Goal: Task Accomplishment & Management: Manage account settings

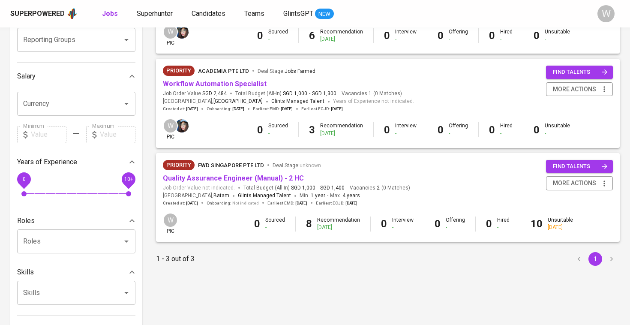
scroll to position [186, 0]
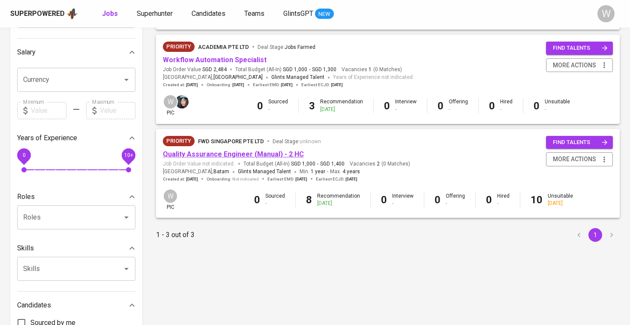
click at [247, 151] on link "Quality Assurance Engineer (Manual) - 2 HC" at bounding box center [233, 154] width 141 height 8
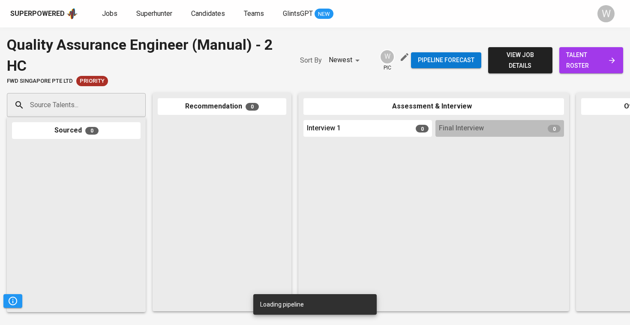
click at [583, 62] on span "talent roster" at bounding box center [591, 60] width 50 height 21
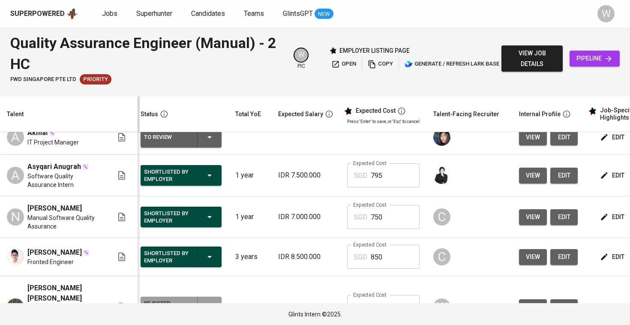
click at [521, 183] on button "view" at bounding box center [533, 176] width 28 height 16
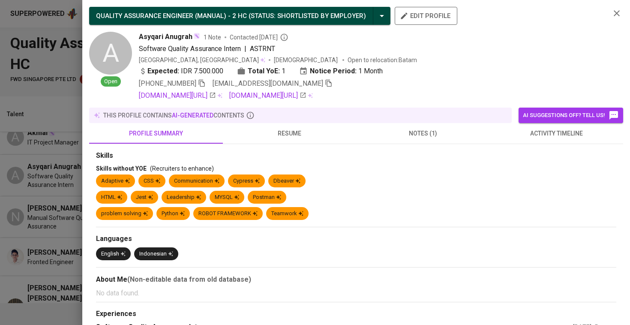
click at [322, 129] on span "resume" at bounding box center [289, 133] width 123 height 11
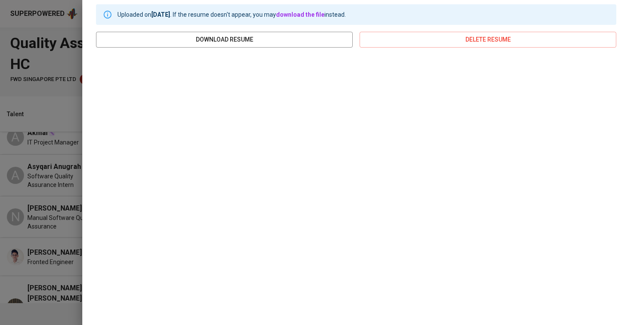
click at [51, 138] on div at bounding box center [315, 162] width 630 height 325
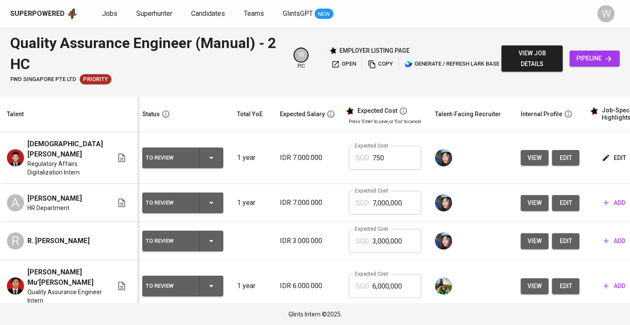
scroll to position [0, 2]
click at [528, 153] on span "view" at bounding box center [535, 158] width 14 height 11
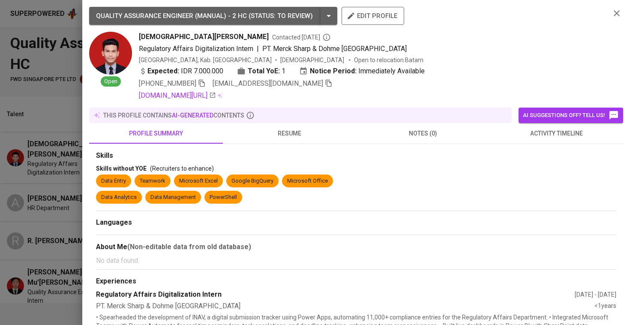
click at [116, 126] on button "profile summary" at bounding box center [156, 133] width 134 height 21
click at [71, 155] on div at bounding box center [315, 162] width 630 height 325
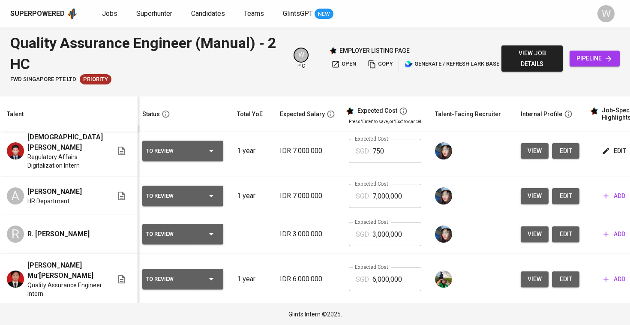
scroll to position [14, 2]
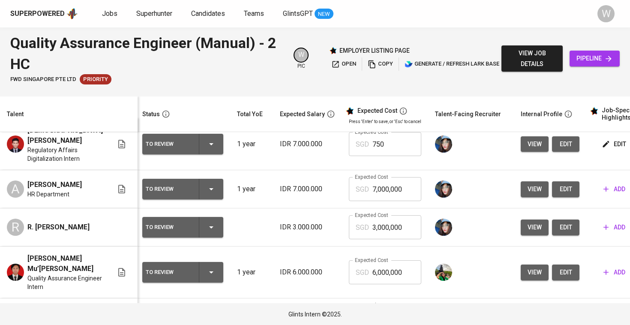
click at [534, 147] on button "view" at bounding box center [535, 144] width 28 height 16
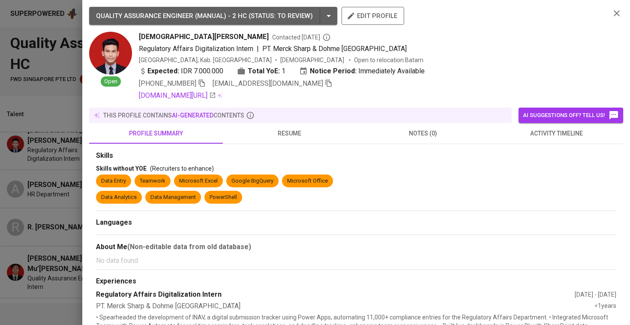
click at [325, 136] on span "resume" at bounding box center [289, 133] width 123 height 11
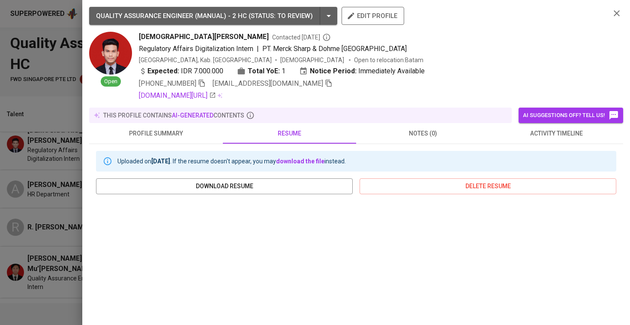
scroll to position [147, 0]
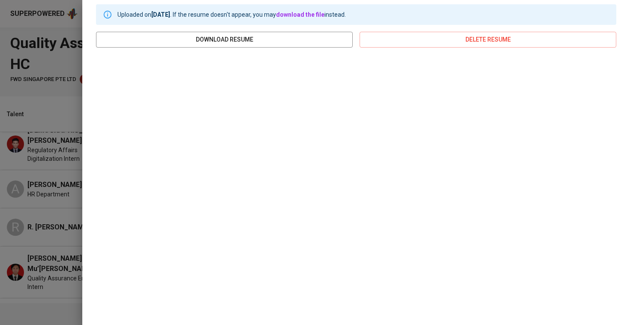
click at [83, 142] on div "QUALITY ASSURANCE ENGINEER (MANUAL) - 2 HC ( STATUS : To Review ) edit profile …" at bounding box center [356, 162] width 548 height 325
click at [68, 156] on div at bounding box center [315, 162] width 630 height 325
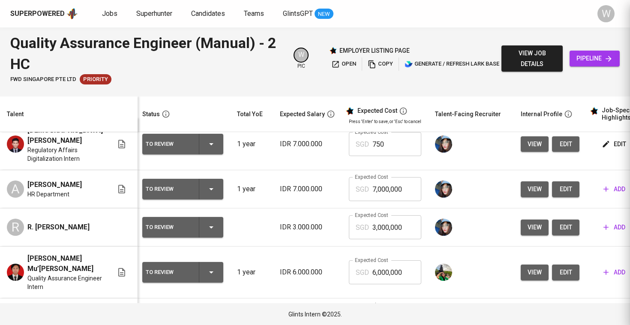
scroll to position [0, 0]
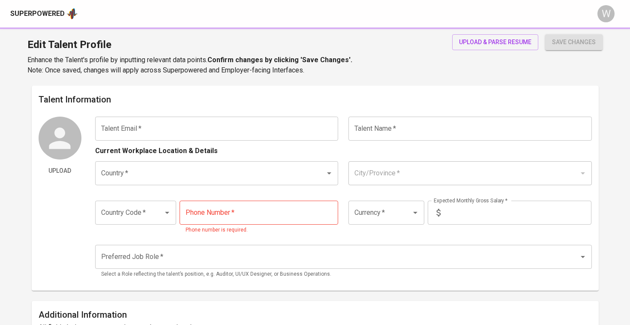
type input "[EMAIL_ADDRESS][DOMAIN_NAME]"
type input "Fandi"
type input "Indonesia"
type input "Jakarta Pusat, DKI Jakarta"
type input "+62"
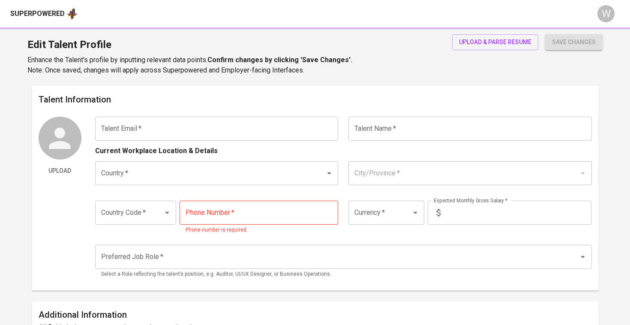
type input "852-6929-7980"
type input "IDR"
type input "UI/UX Designer"
radio input "true"
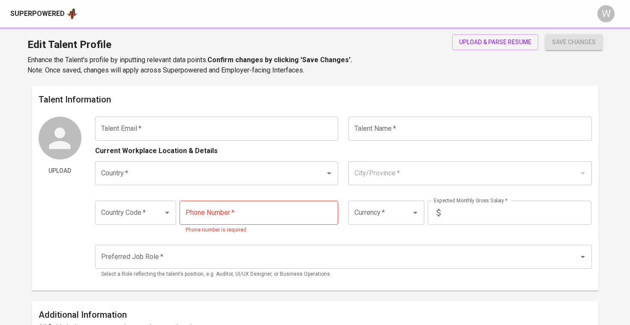
type input "6"
type input "Immediately Available"
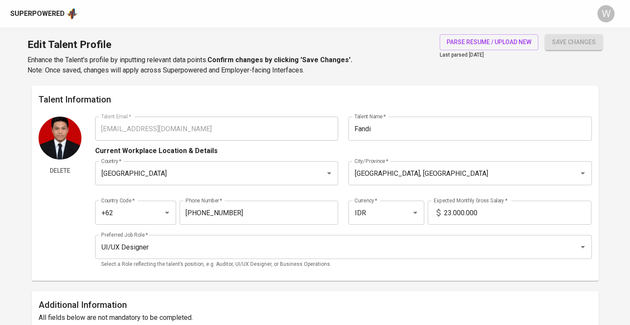
click at [449, 210] on input "23.000.000" at bounding box center [517, 213] width 147 height 24
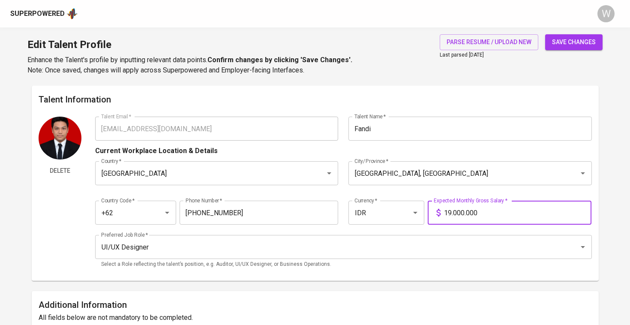
type input "19.000.000"
click at [574, 42] on button "save changes" at bounding box center [573, 42] width 57 height 16
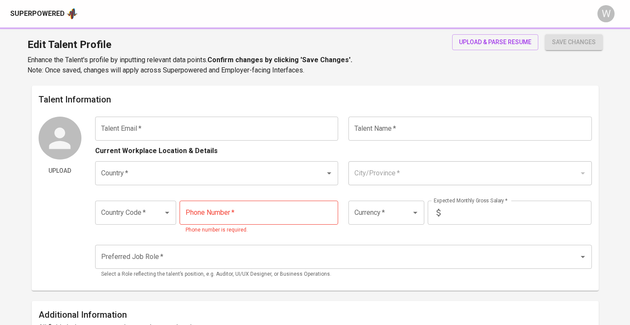
type input "[EMAIL_ADDRESS][DOMAIN_NAME]"
type input "Fandi"
type input "[GEOGRAPHIC_DATA]"
type input "[GEOGRAPHIC_DATA], [GEOGRAPHIC_DATA]"
type input "+62"
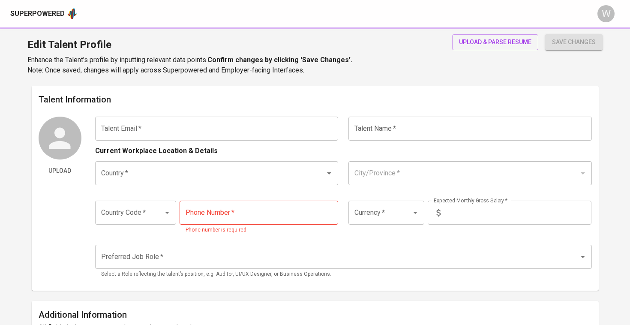
type input "[PHONE_NUMBER]"
type input "IDR"
type input "UI/UX Designer"
radio input "true"
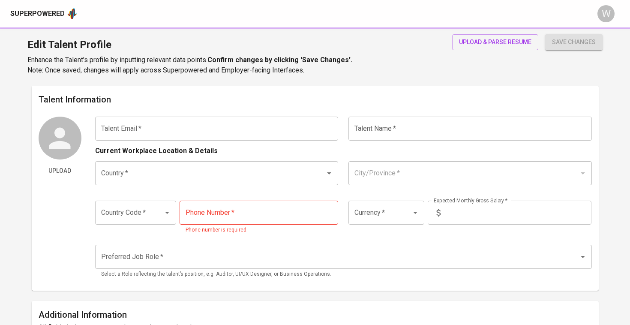
type input "6"
type input "Immediately Available"
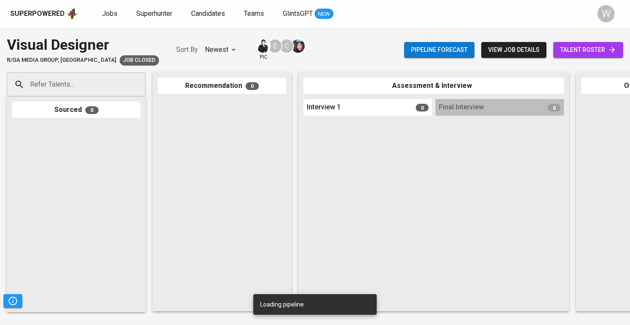
click at [589, 44] on link "talent roster" at bounding box center [588, 50] width 70 height 16
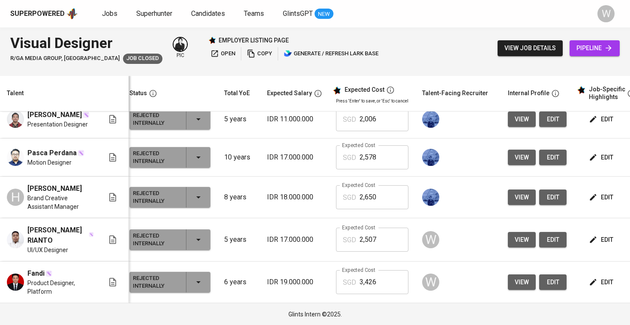
click at [519, 277] on span "view" at bounding box center [522, 282] width 14 height 11
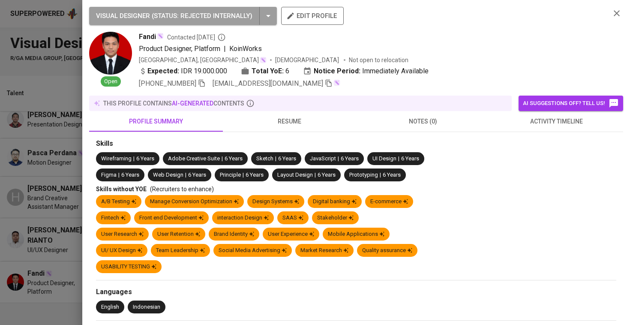
click at [84, 164] on div "VISUAL DESIGNER ( STATUS : Rejected Internally ) edit profile Open Fandi Contac…" at bounding box center [315, 162] width 630 height 325
click at [64, 178] on div at bounding box center [315, 162] width 630 height 325
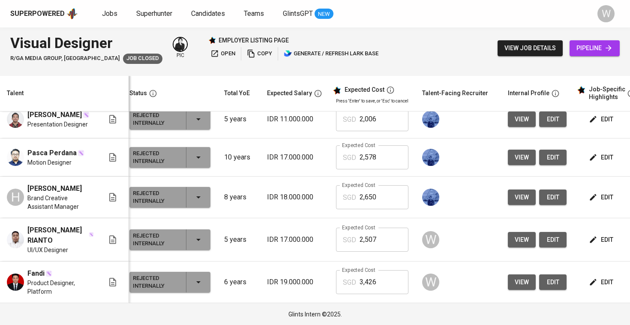
click at [589, 283] on icon "button" at bounding box center [593, 282] width 9 height 9
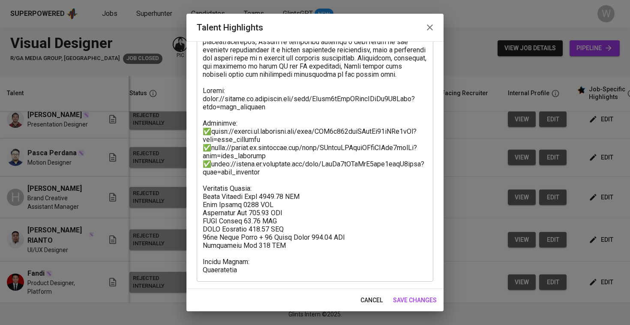
scroll to position [255, 0]
click at [228, 145] on textarea at bounding box center [315, 58] width 225 height 432
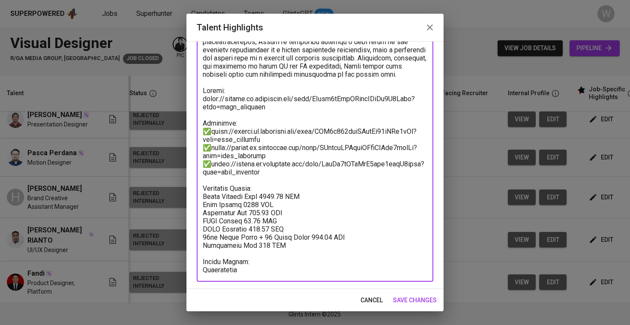
click at [436, 300] on span "save changes" at bounding box center [415, 300] width 44 height 11
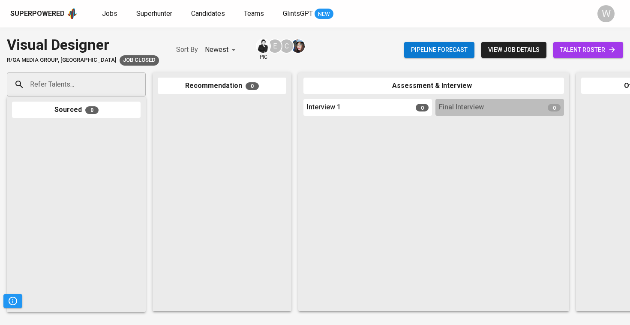
click at [575, 48] on span "talent roster" at bounding box center [588, 50] width 56 height 11
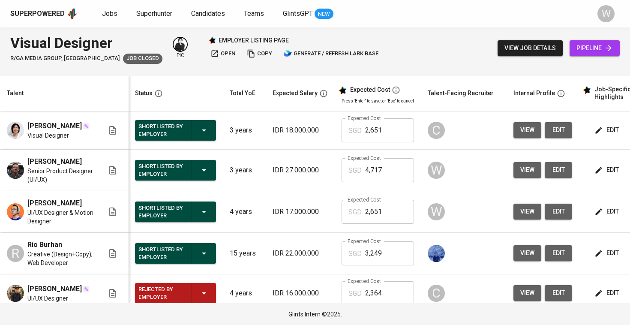
click at [598, 209] on icon "button" at bounding box center [599, 211] width 6 height 6
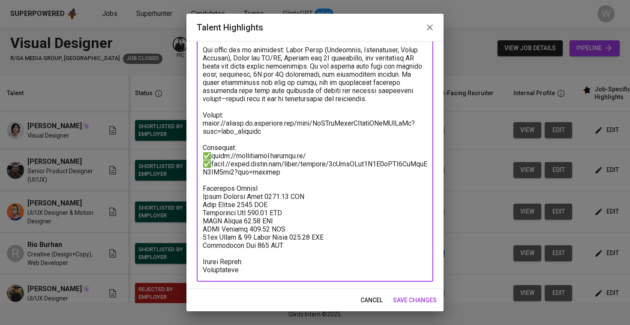
scroll to position [329, 0]
click at [419, 297] on span "save changes" at bounding box center [415, 300] width 44 height 11
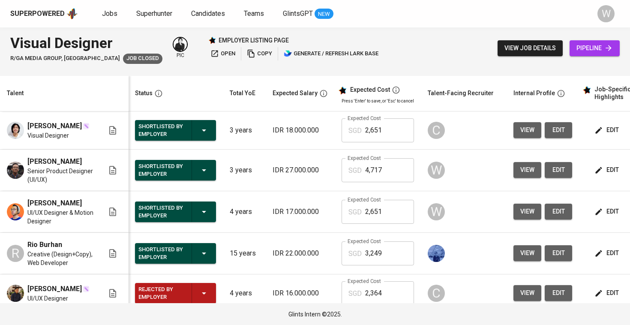
scroll to position [0, 0]
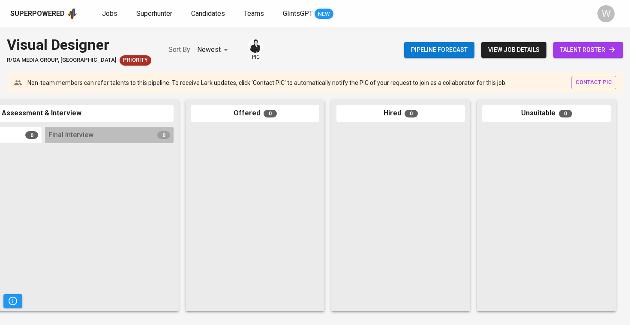
scroll to position [0, 390]
click at [580, 42] on link "talent roster" at bounding box center [588, 50] width 70 height 16
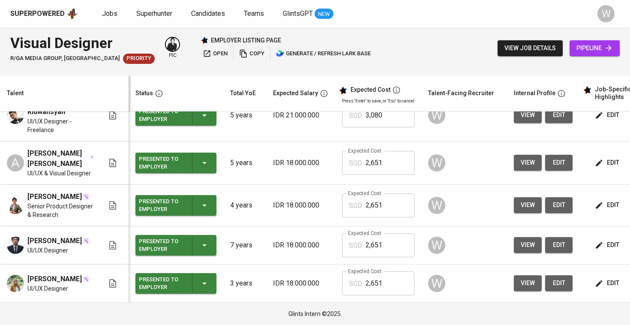
click at [597, 197] on button "edit" at bounding box center [608, 205] width 30 height 16
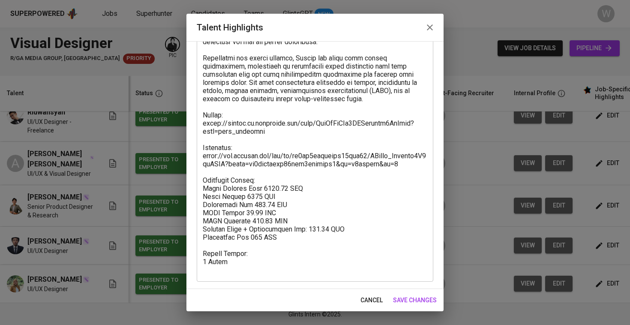
scroll to position [272, 0]
click at [298, 141] on textarea at bounding box center [315, 50] width 225 height 448
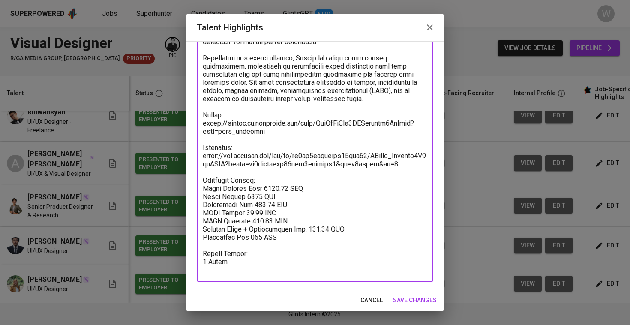
click at [419, 299] on span "save changes" at bounding box center [415, 300] width 44 height 11
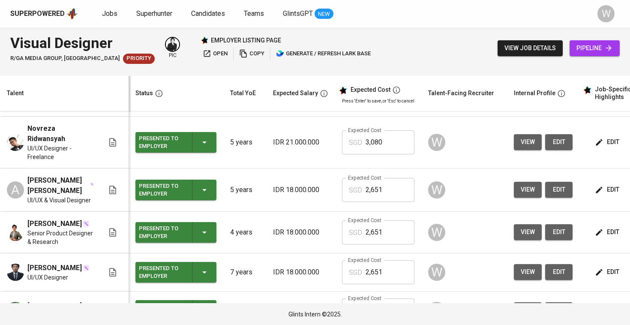
scroll to position [147, 0]
click at [596, 145] on icon "button" at bounding box center [599, 142] width 6 height 6
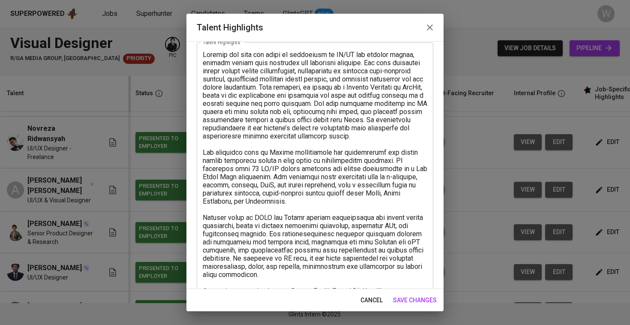
scroll to position [47, 0]
click at [282, 192] on textarea at bounding box center [315, 279] width 225 height 456
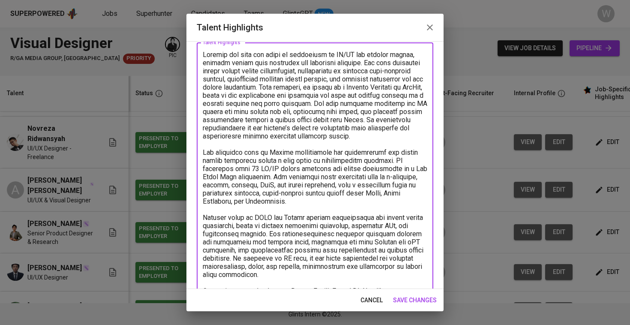
click at [406, 299] on span "save changes" at bounding box center [415, 300] width 44 height 11
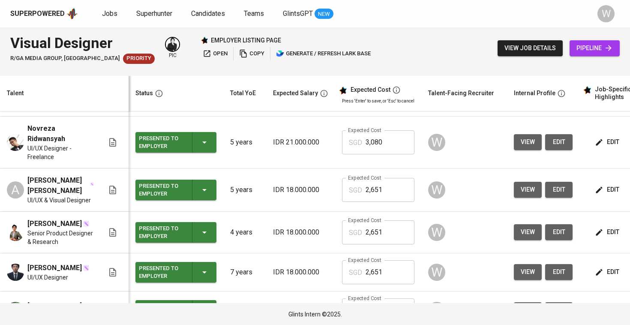
click at [593, 274] on button "edit" at bounding box center [608, 272] width 30 height 16
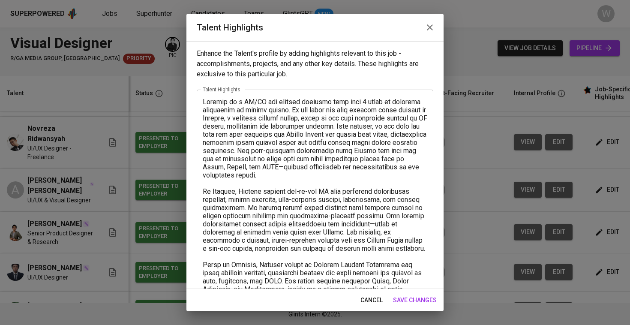
click at [395, 184] on textarea at bounding box center [315, 318] width 225 height 440
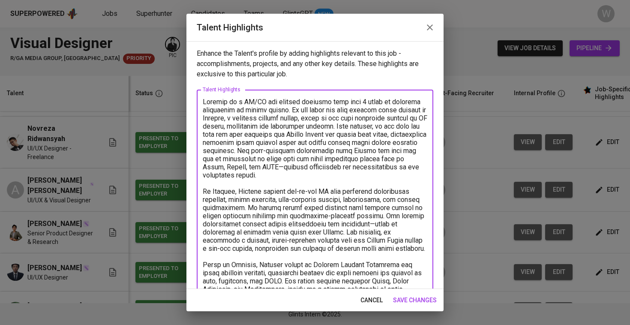
click at [420, 303] on span "save changes" at bounding box center [415, 300] width 44 height 11
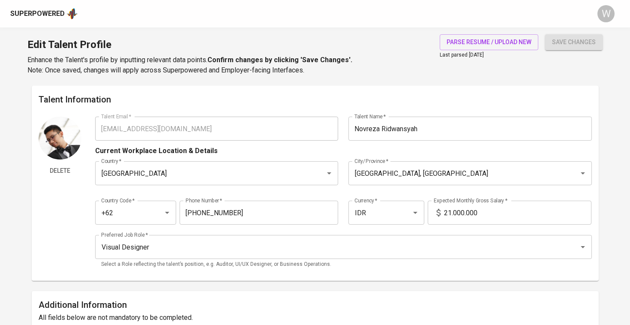
click at [450, 213] on input "21.000.000" at bounding box center [517, 213] width 147 height 24
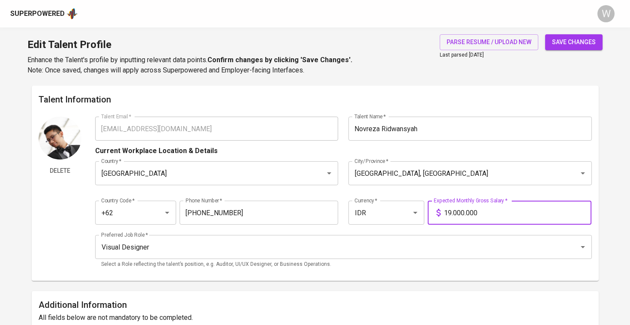
type input "19.000.000"
click at [574, 42] on button "save changes" at bounding box center [573, 42] width 57 height 16
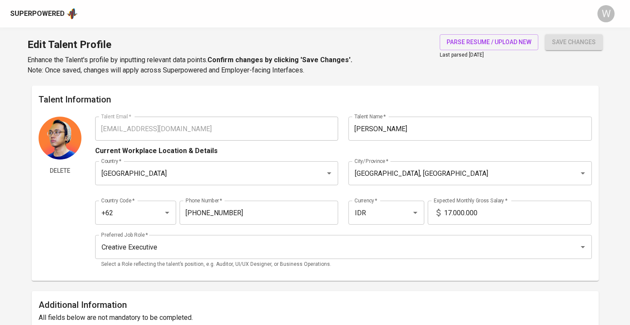
click at [450, 213] on input "17.000.000" at bounding box center [517, 213] width 147 height 24
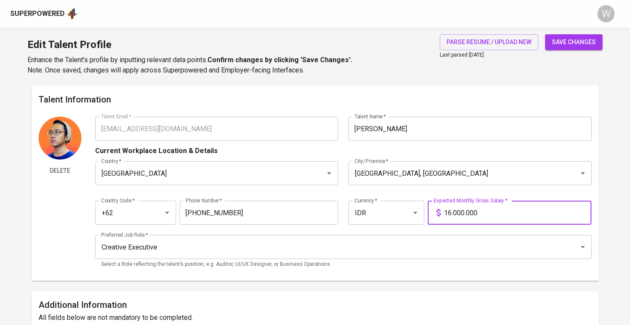
type input "16.000.000"
click at [574, 42] on button "save changes" at bounding box center [573, 42] width 57 height 16
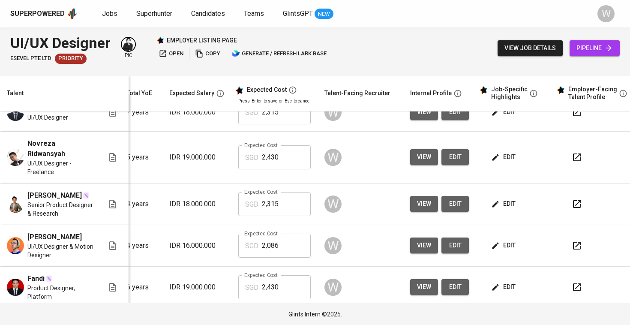
click at [110, 7] on div "Superpowered Jobs Superhunter Candidates Teams GlintsGPT NEW" at bounding box center [301, 13] width 582 height 13
click at [110, 12] on span "Jobs" at bounding box center [109, 13] width 15 height 8
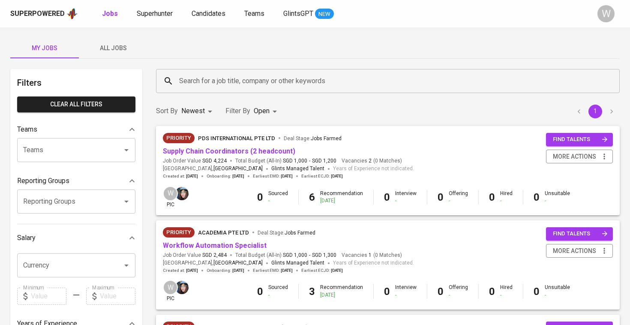
click at [111, 46] on span "All Jobs" at bounding box center [113, 48] width 58 height 11
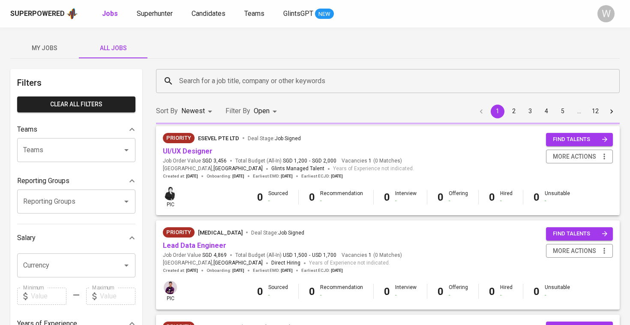
click at [238, 93] on div "Search for a job title, company or other keywords" at bounding box center [388, 81] width 464 height 24
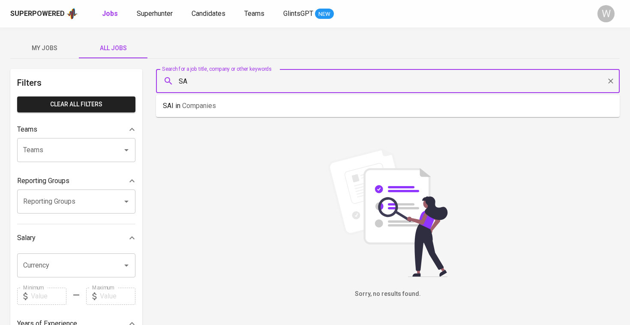
type input "S"
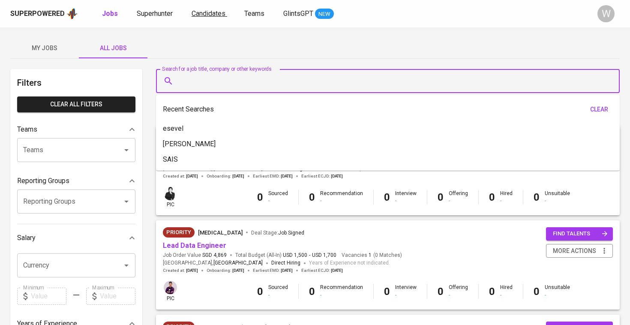
click at [197, 13] on span "Candidates" at bounding box center [209, 13] width 34 height 8
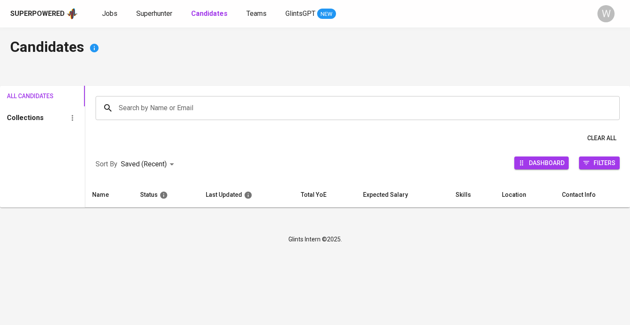
click at [189, 106] on input "Search by Name or Email" at bounding box center [360, 108] width 486 height 16
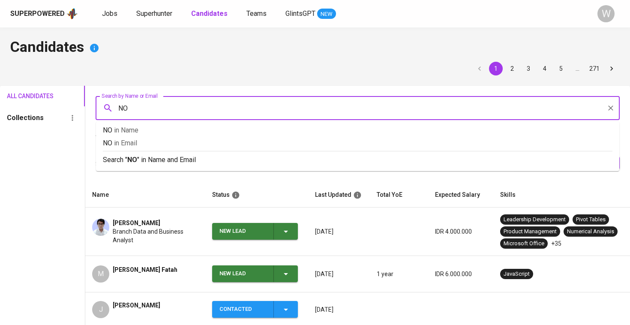
type input "N"
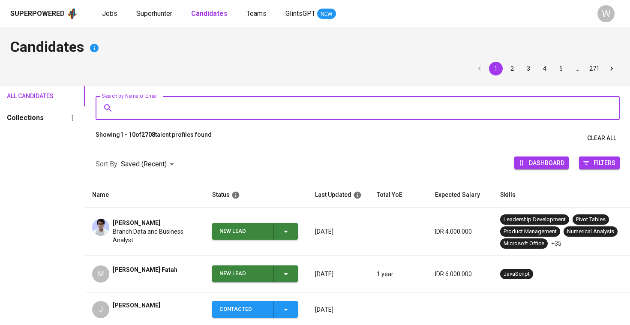
type input "N"
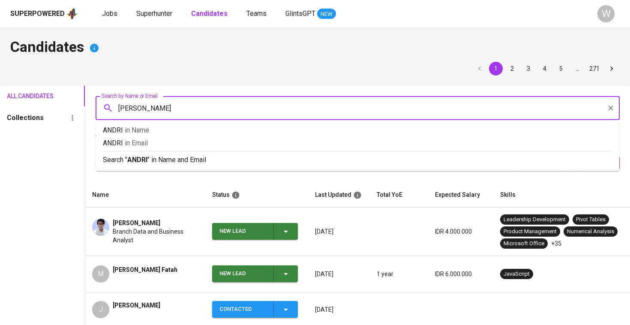
type input "ANDRIAN"
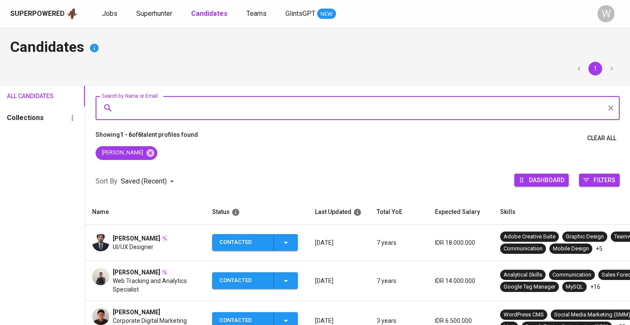
click at [266, 240] on div "Contacted" at bounding box center [242, 242] width 47 height 17
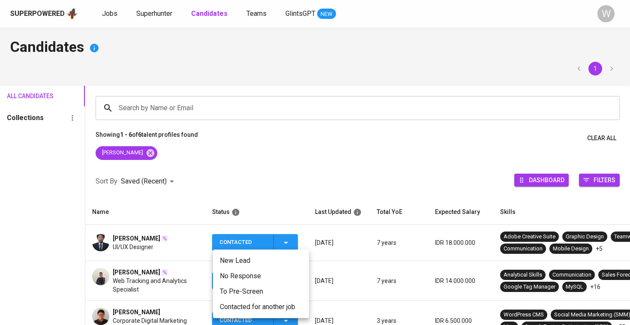
click at [256, 306] on li "Contacted for another job" at bounding box center [261, 306] width 96 height 15
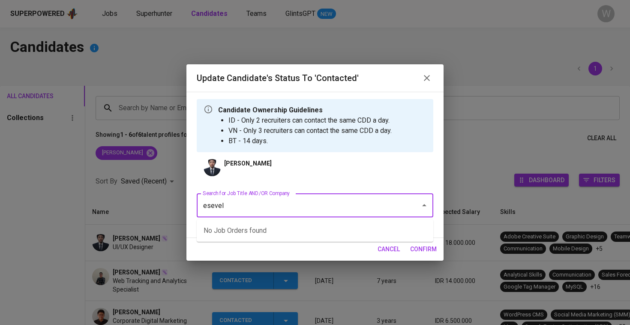
type input "esevel"
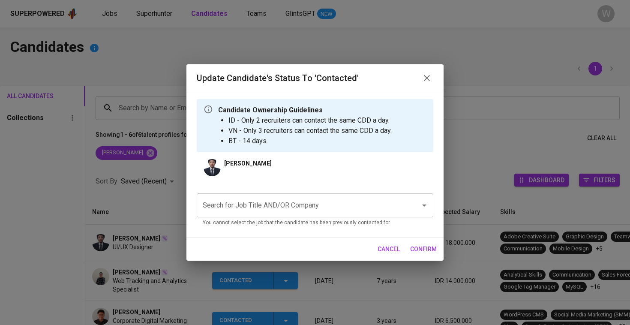
click at [279, 206] on input "Search for Job Title AND/OR Company" at bounding box center [303, 205] width 205 height 16
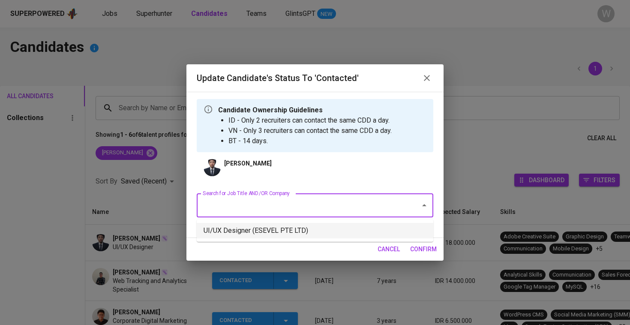
click at [274, 237] on li "UI/UX Designer (ESEVEL PTE LTD)" at bounding box center [315, 230] width 237 height 15
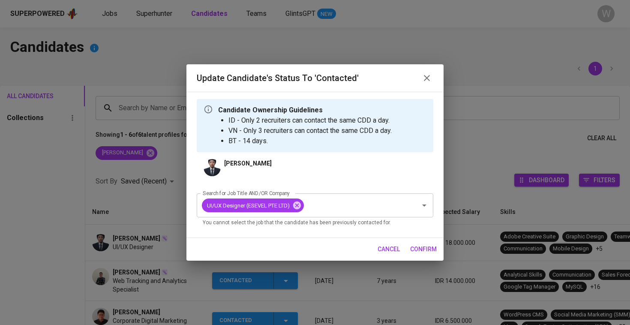
click at [433, 255] on button "confirm" at bounding box center [423, 249] width 33 height 16
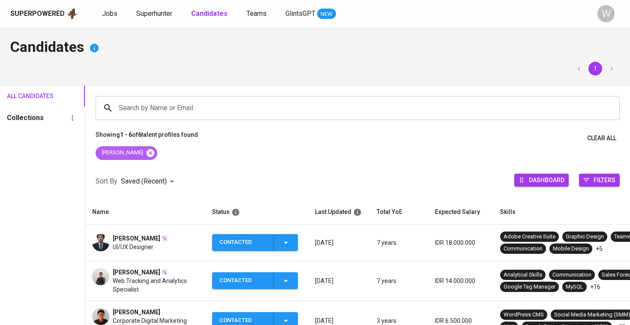
click at [147, 153] on icon at bounding box center [151, 153] width 8 height 8
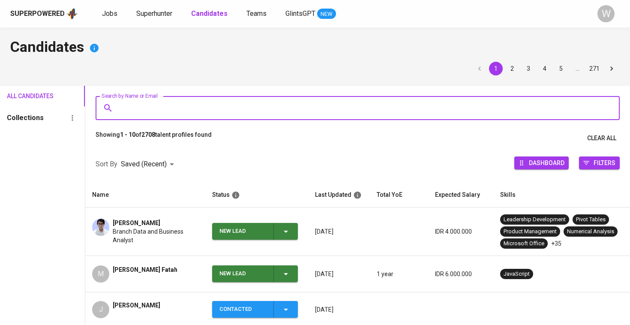
click at [156, 102] on input "Search by Name or Email" at bounding box center [360, 108] width 486 height 16
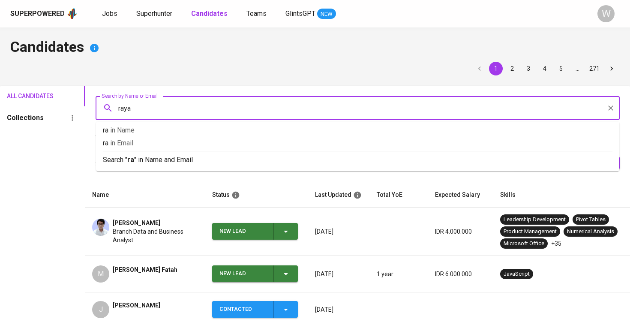
type input "rayan"
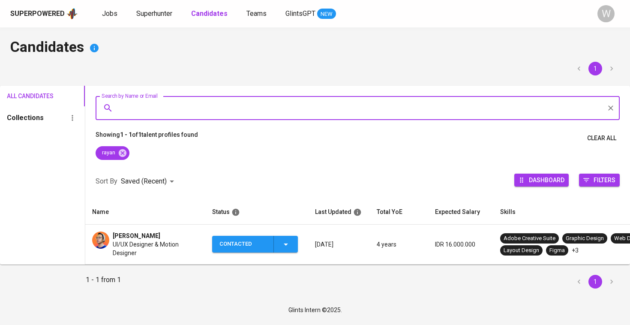
click at [283, 243] on icon "button" at bounding box center [286, 244] width 10 height 10
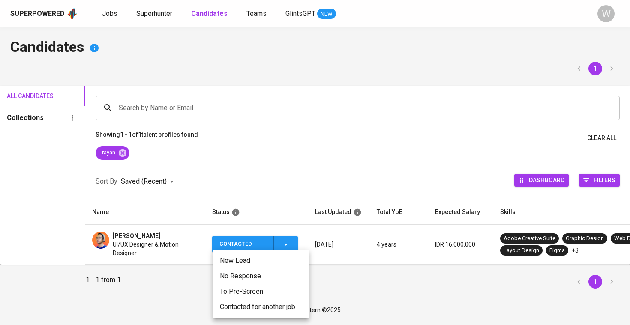
click at [281, 311] on li "Contacted for another job" at bounding box center [261, 306] width 96 height 15
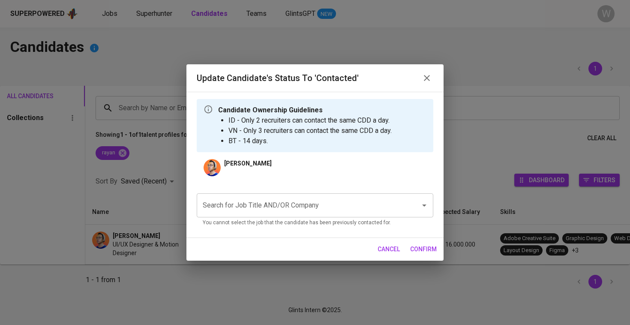
click at [308, 198] on input "Search for Job Title AND/OR Company" at bounding box center [303, 205] width 205 height 16
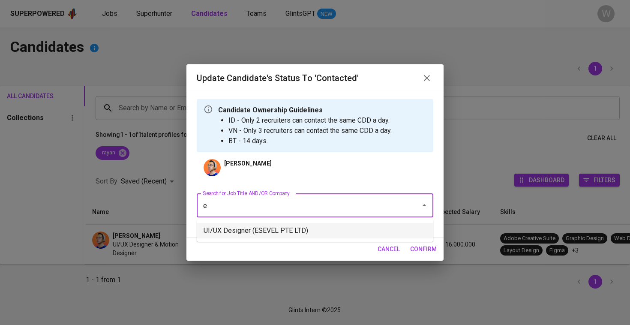
click at [292, 230] on li "UI/UX Designer (ESEVEL PTE LTD)" at bounding box center [315, 230] width 237 height 15
type input "e"
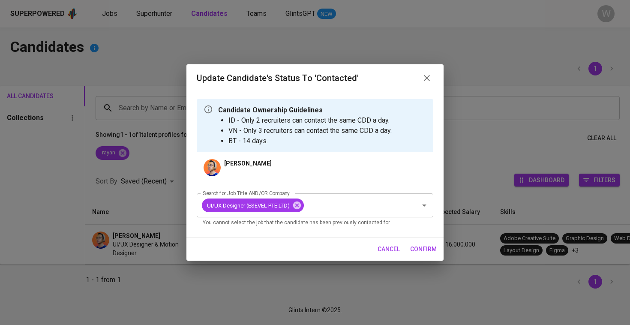
click at [420, 247] on span "confirm" at bounding box center [423, 249] width 27 height 11
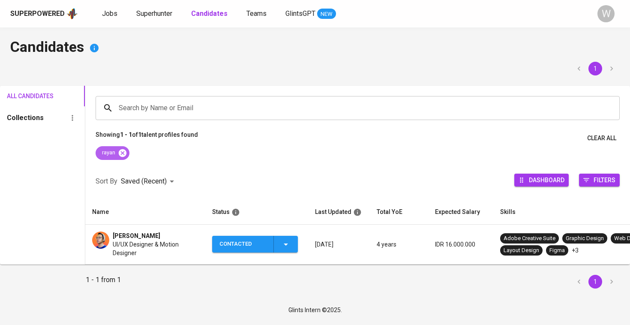
click at [120, 152] on icon at bounding box center [122, 152] width 9 height 9
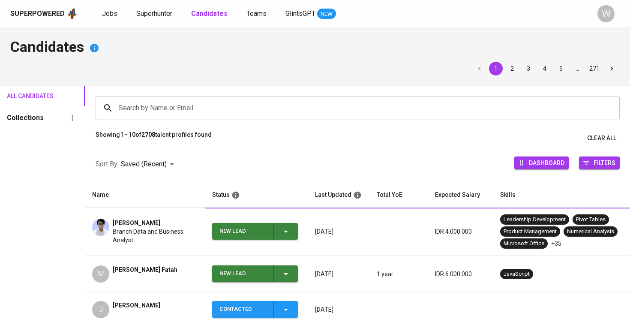
click at [132, 120] on div "Search by Name or Email Search by Name or Email" at bounding box center [357, 108] width 545 height 45
click at [132, 111] on input "Search by Name or Email" at bounding box center [360, 108] width 486 height 16
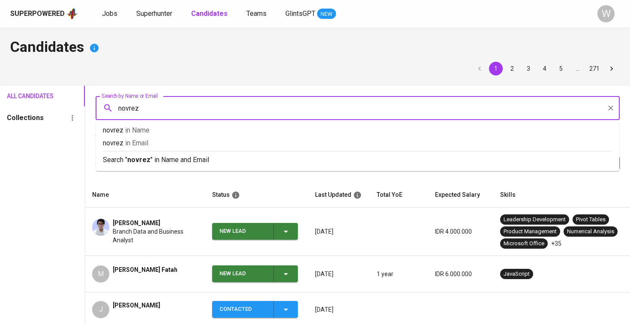
type input "novreza"
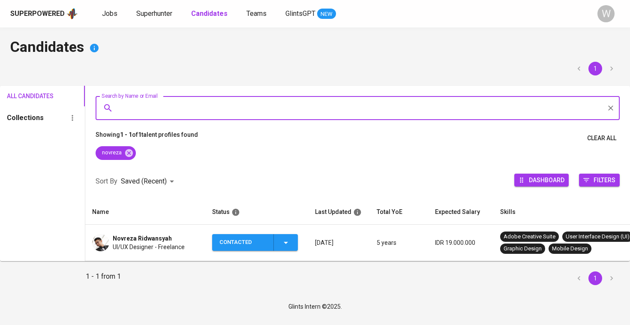
click at [269, 245] on div "Contacted" at bounding box center [255, 242] width 72 height 17
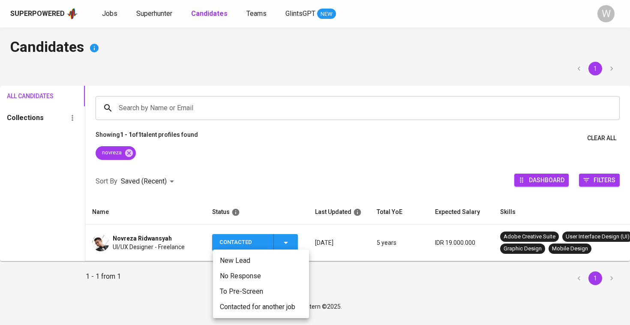
click at [264, 304] on li "Contacted for another job" at bounding box center [261, 306] width 96 height 15
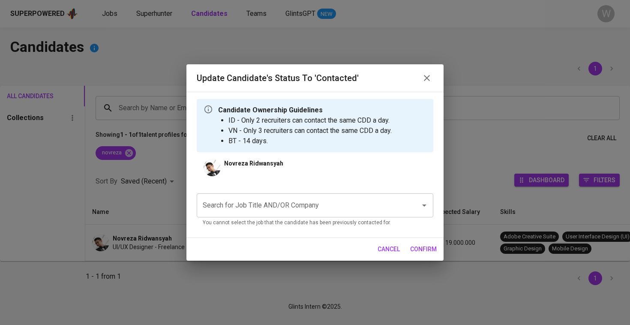
click at [299, 204] on input "Search for Job Title AND/OR Company" at bounding box center [303, 205] width 205 height 16
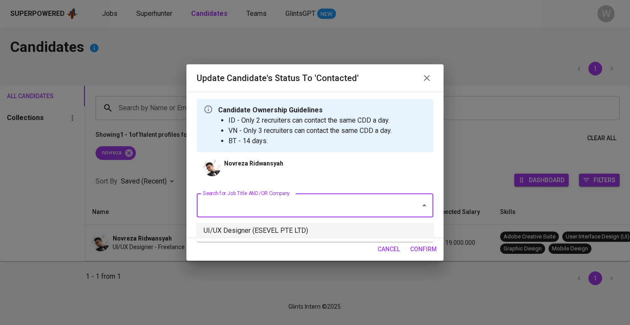
click at [297, 228] on li "UI/UX Designer (ESEVEL PTE LTD)" at bounding box center [315, 230] width 237 height 15
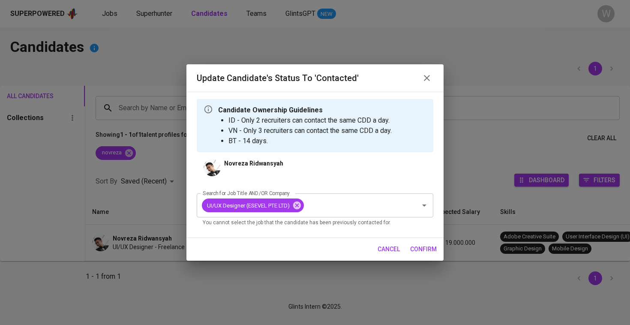
click at [420, 249] on span "confirm" at bounding box center [423, 249] width 27 height 11
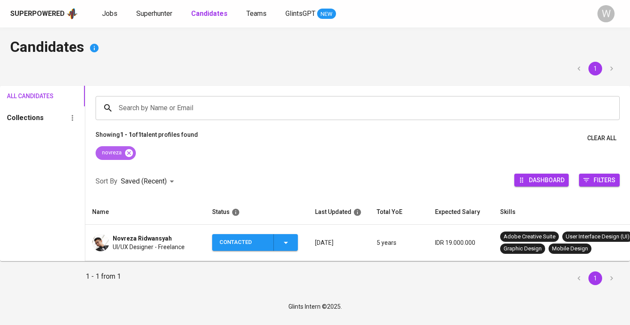
click at [130, 150] on icon at bounding box center [129, 153] width 8 height 8
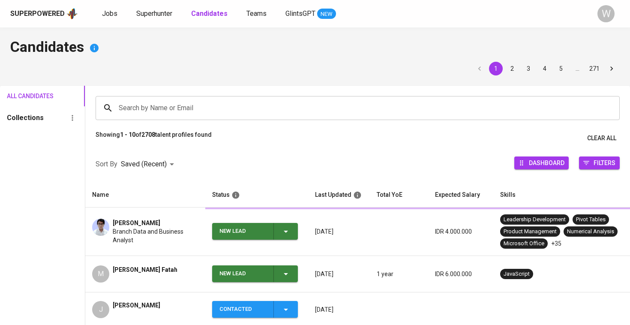
click at [134, 120] on div "Search by Name or Email Search by Name or Email" at bounding box center [357, 108] width 545 height 45
click at [133, 113] on input "Search by Name or Email" at bounding box center [360, 108] width 486 height 16
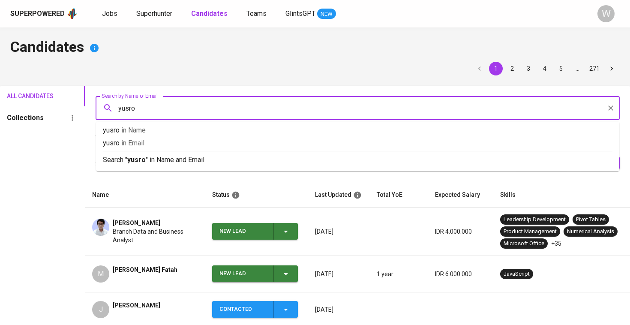
type input "yusron"
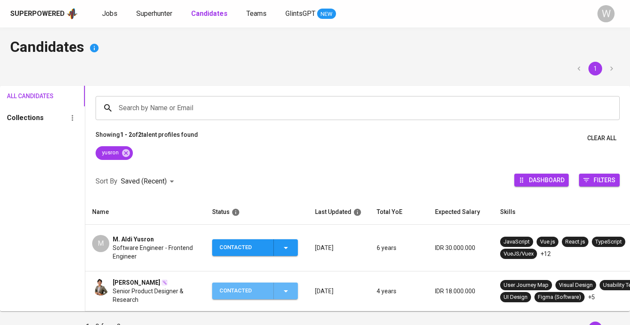
click at [284, 286] on icon "button" at bounding box center [286, 291] width 10 height 10
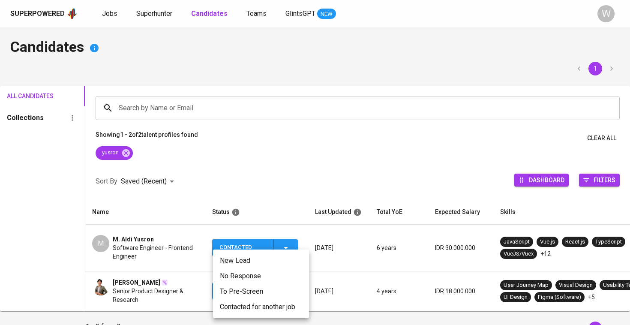
click at [275, 309] on li "Contacted for another job" at bounding box center [261, 306] width 96 height 15
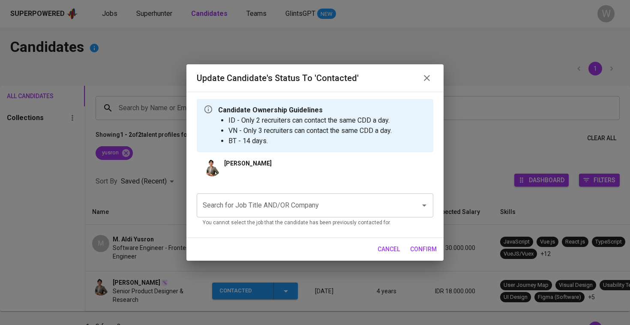
click at [315, 202] on input "Search for Job Title AND/OR Company" at bounding box center [303, 205] width 205 height 16
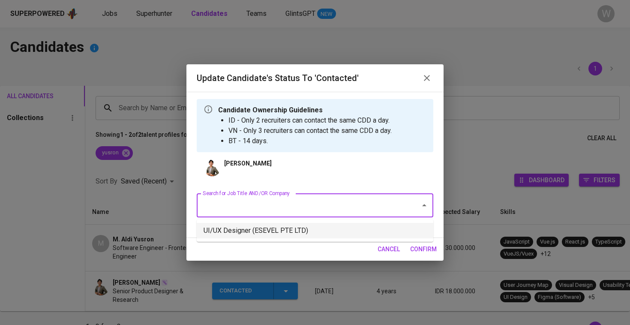
click at [300, 225] on li "UI/UX Designer (ESEVEL PTE LTD)" at bounding box center [315, 230] width 237 height 15
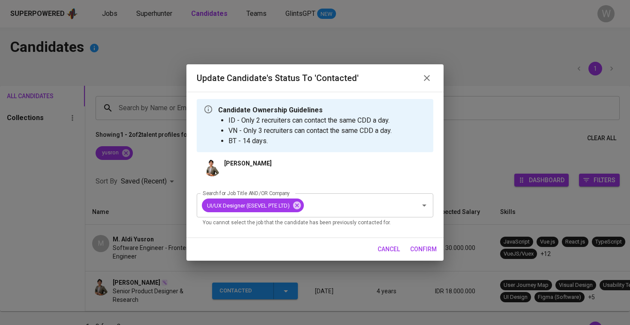
click at [420, 251] on span "confirm" at bounding box center [423, 249] width 27 height 11
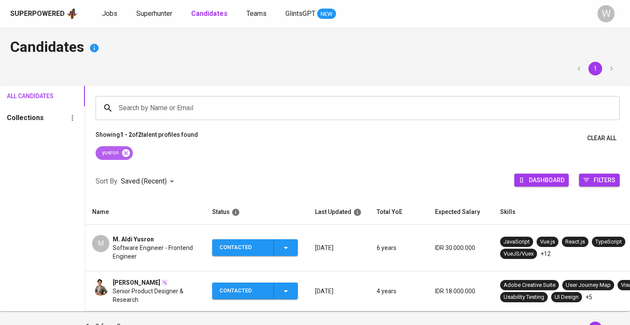
click at [129, 149] on icon at bounding box center [125, 152] width 9 height 9
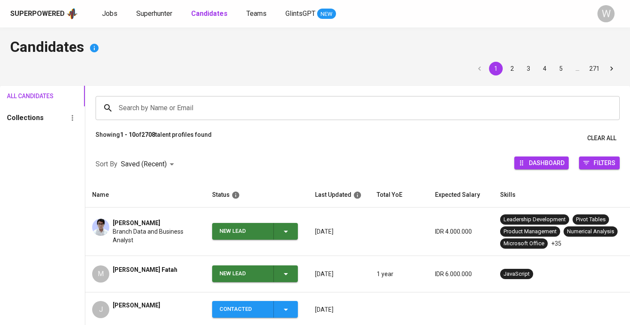
click at [161, 95] on div "Search by Name or Email Search by Name or Email" at bounding box center [357, 108] width 545 height 45
click at [162, 105] on input "Search by Name or Email" at bounding box center [360, 108] width 486 height 16
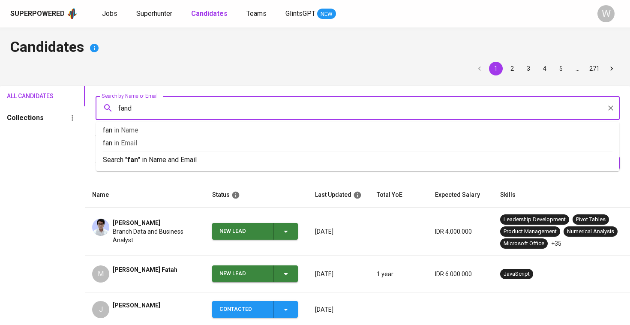
type input "fandi"
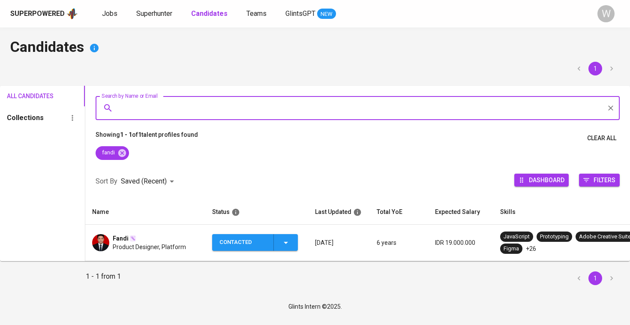
click at [273, 243] on div "Contacted" at bounding box center [255, 242] width 72 height 17
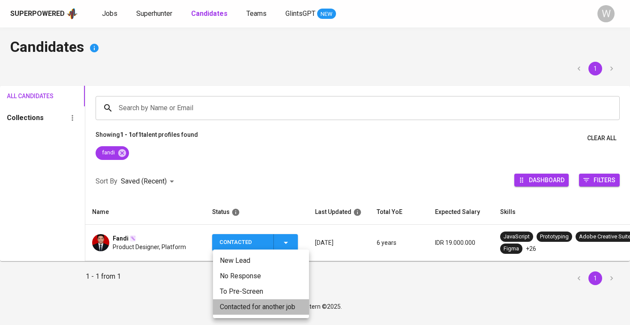
click at [264, 303] on li "Contacted for another job" at bounding box center [261, 306] width 96 height 15
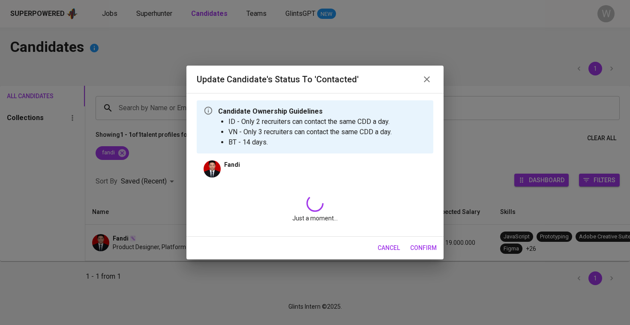
click at [278, 210] on div "Just a moment..." at bounding box center [315, 209] width 237 height 42
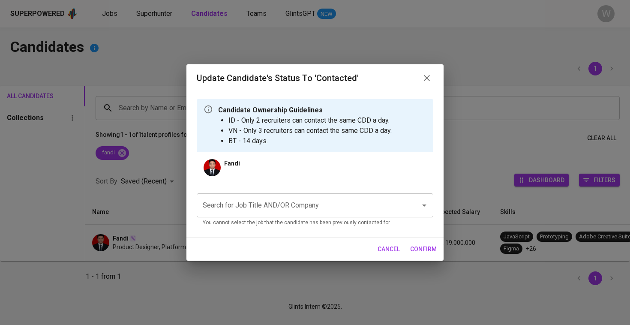
click at [278, 200] on input "Search for Job Title AND/OR Company" at bounding box center [303, 205] width 205 height 16
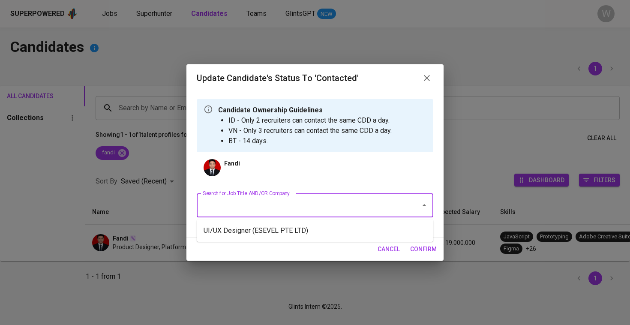
click at [272, 226] on li "UI/UX Designer (ESEVEL PTE LTD)" at bounding box center [315, 230] width 237 height 15
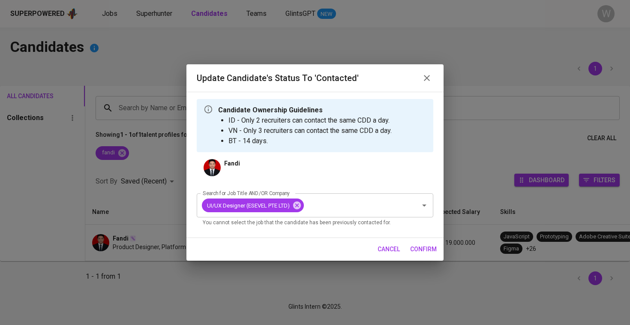
click at [414, 248] on span "confirm" at bounding box center [423, 249] width 27 height 11
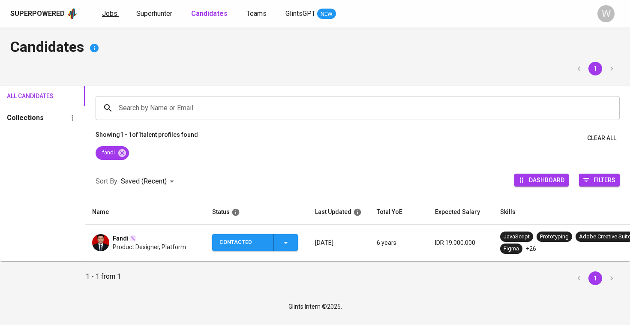
click at [105, 16] on span "Jobs" at bounding box center [109, 13] width 15 height 8
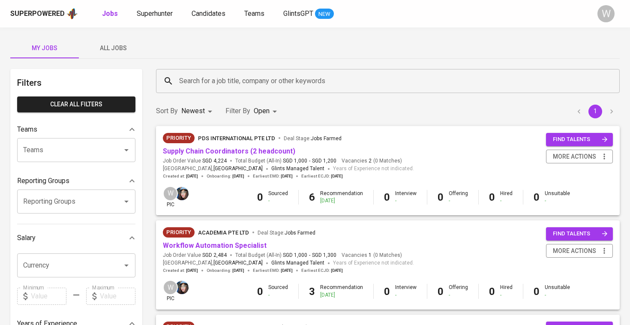
click at [112, 64] on div "My Jobs All Jobs Filters Clear All filters Teams Teams Teams Reporting Groups R…" at bounding box center [315, 294] width 630 height 535
click at [120, 51] on span "All Jobs" at bounding box center [113, 48] width 58 height 11
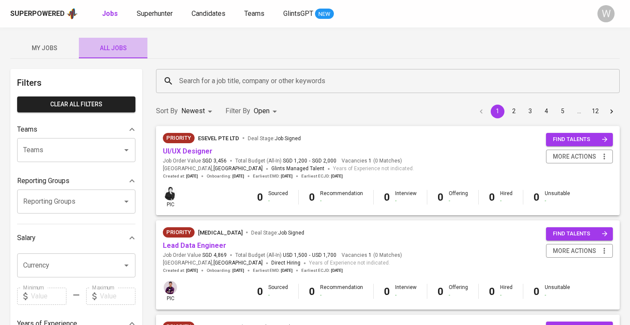
click at [114, 39] on button "All Jobs" at bounding box center [113, 48] width 69 height 21
click at [189, 71] on div "Search for a job title, company or other keywords" at bounding box center [388, 81] width 464 height 24
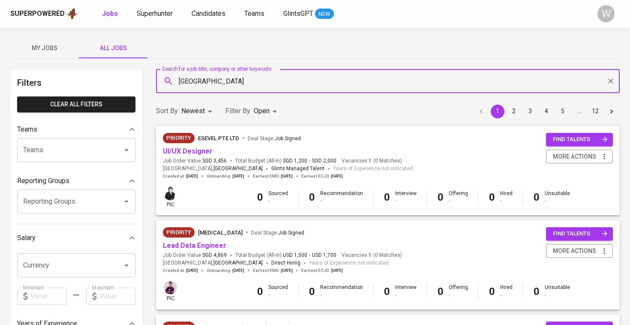
type input "stamford"
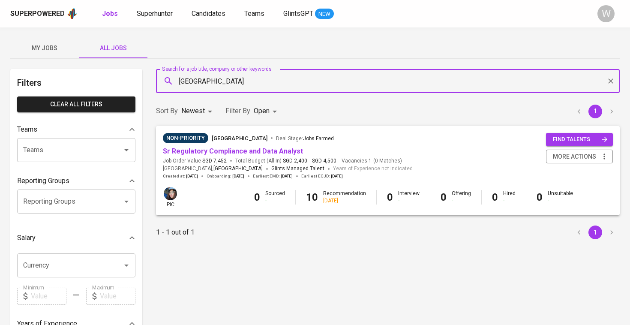
click at [201, 156] on div "Non-Priority Stamford American International School Deal Stage : Jobs Farmed Sr…" at bounding box center [288, 156] width 251 height 46
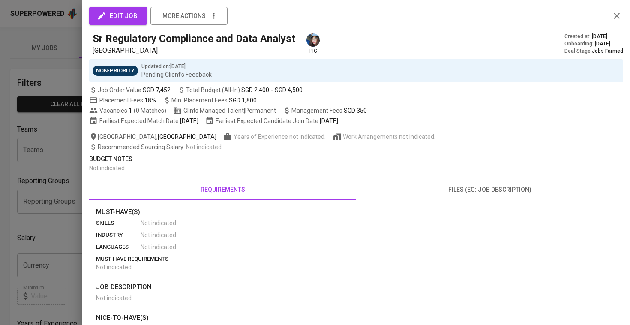
click at [39, 145] on div at bounding box center [315, 162] width 630 height 325
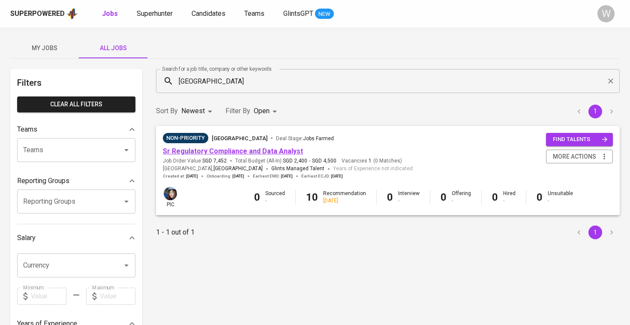
click at [206, 150] on link "Sr Regulatory Compliance and Data Analyst" at bounding box center [233, 151] width 140 height 8
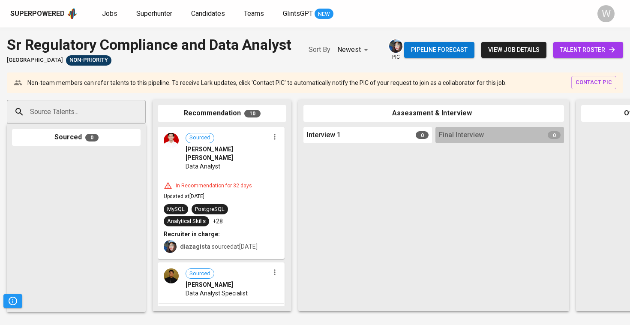
click at [590, 55] on span "talent roster" at bounding box center [588, 50] width 56 height 11
